Goal: Find specific page/section: Find specific page/section

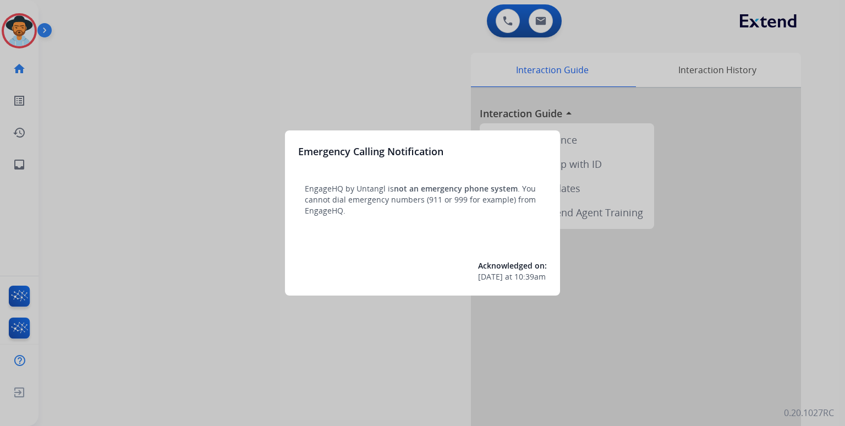
click at [545, 17] on div at bounding box center [422, 213] width 845 height 426
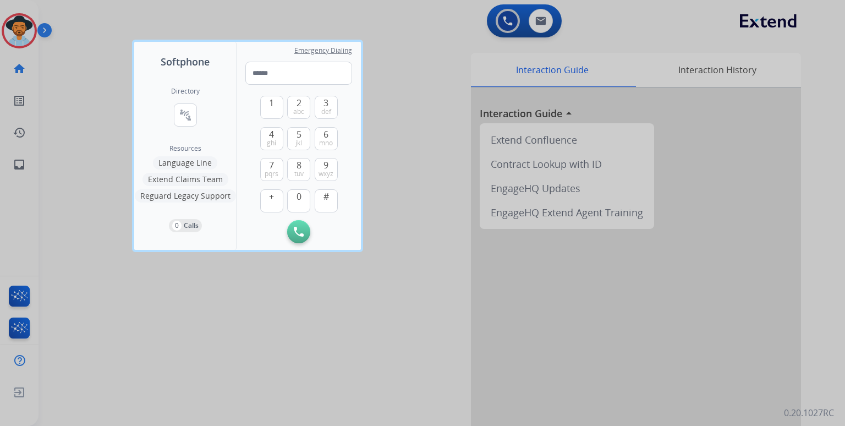
click at [427, 157] on div at bounding box center [422, 213] width 845 height 426
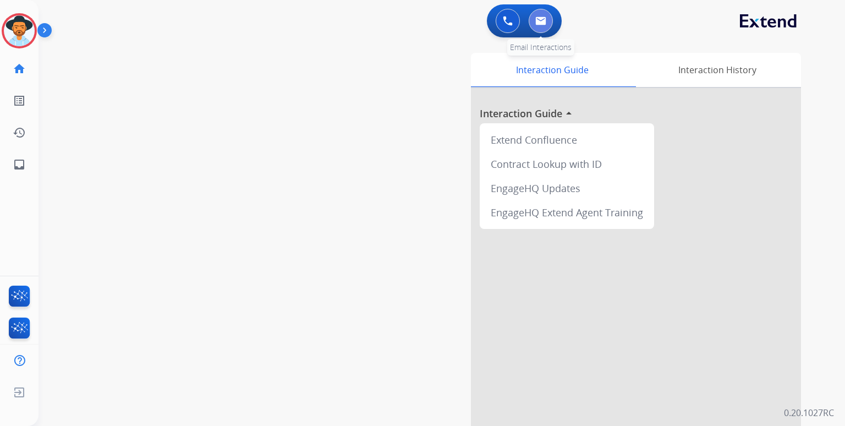
click at [536, 20] on img at bounding box center [541, 21] width 11 height 9
select select "**********"
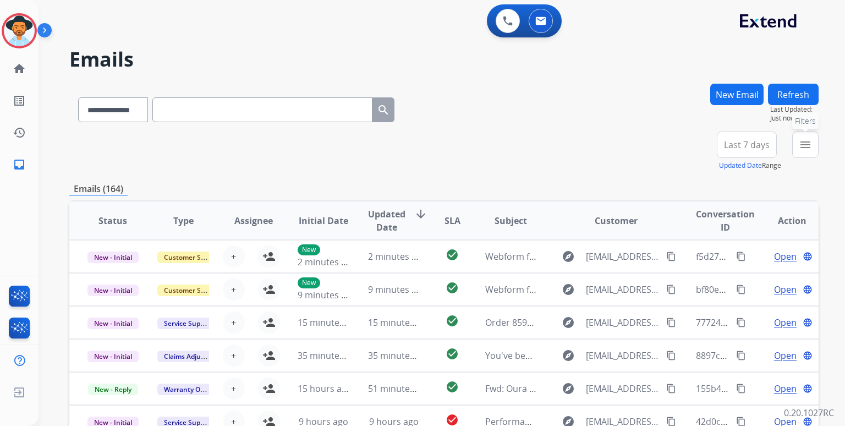
click at [798, 148] on button "menu Filters" at bounding box center [806, 145] width 26 height 26
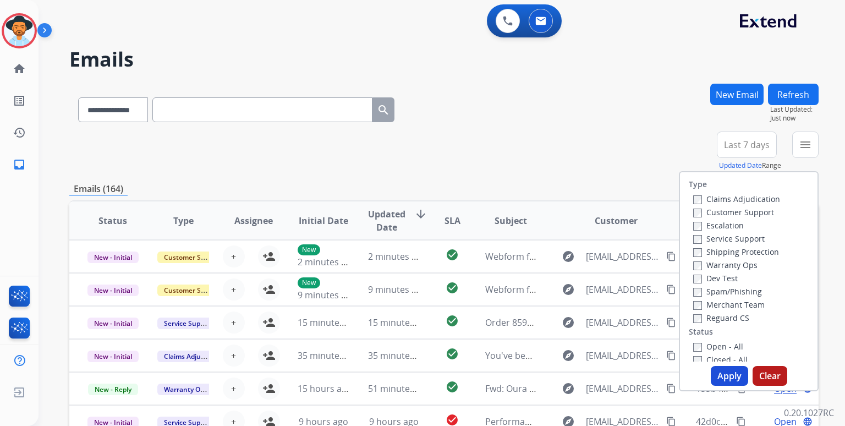
click at [753, 212] on label "Customer Support" at bounding box center [734, 212] width 81 height 10
click at [740, 250] on label "Shipping Protection" at bounding box center [737, 252] width 86 height 10
click at [721, 323] on div "Reguard CS" at bounding box center [737, 317] width 87 height 13
click at [718, 323] on div "Reguard CS" at bounding box center [737, 317] width 87 height 13
click at [696, 318] on label "Reguard CS" at bounding box center [722, 318] width 56 height 10
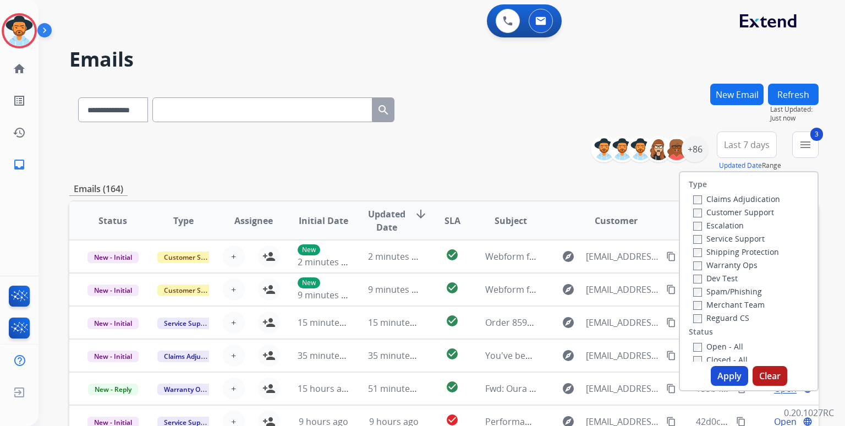
click at [689, 345] on div "Open - All Closed - All New - Initial New - Reply On-hold – Internal On-hold - …" at bounding box center [749, 412] width 120 height 145
click at [716, 370] on button "Apply" at bounding box center [729, 376] width 37 height 20
